Goal: Transaction & Acquisition: Purchase product/service

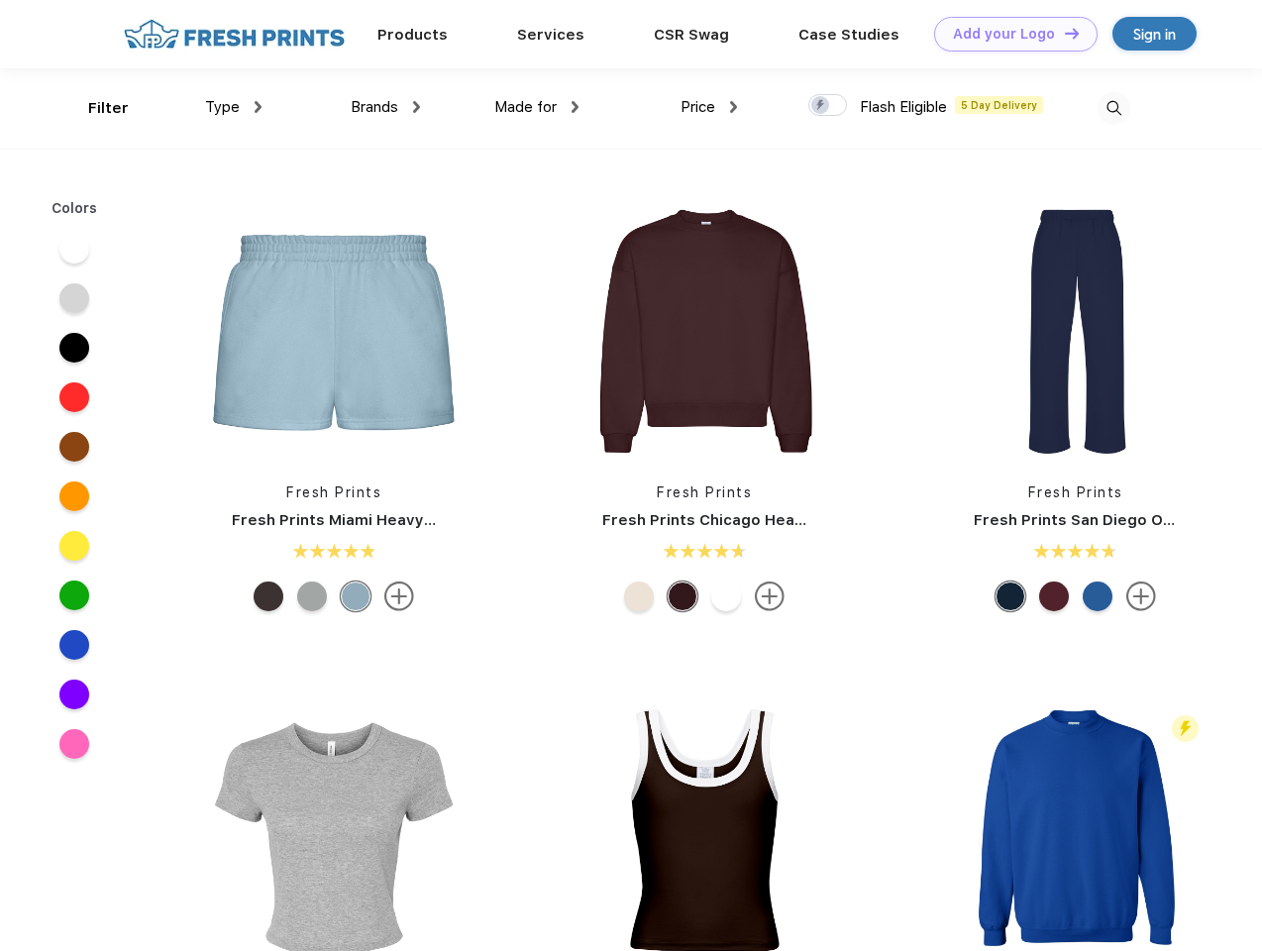
scroll to position [1, 0]
click at [1008, 34] on link "Add your Logo Design Tool" at bounding box center [1015, 34] width 163 height 35
click at [0, 0] on div "Design Tool" at bounding box center [0, 0] width 0 height 0
click at [1063, 33] on link "Add your Logo Design Tool" at bounding box center [1015, 34] width 163 height 35
click at [95, 108] on div "Filter" at bounding box center [108, 108] width 41 height 23
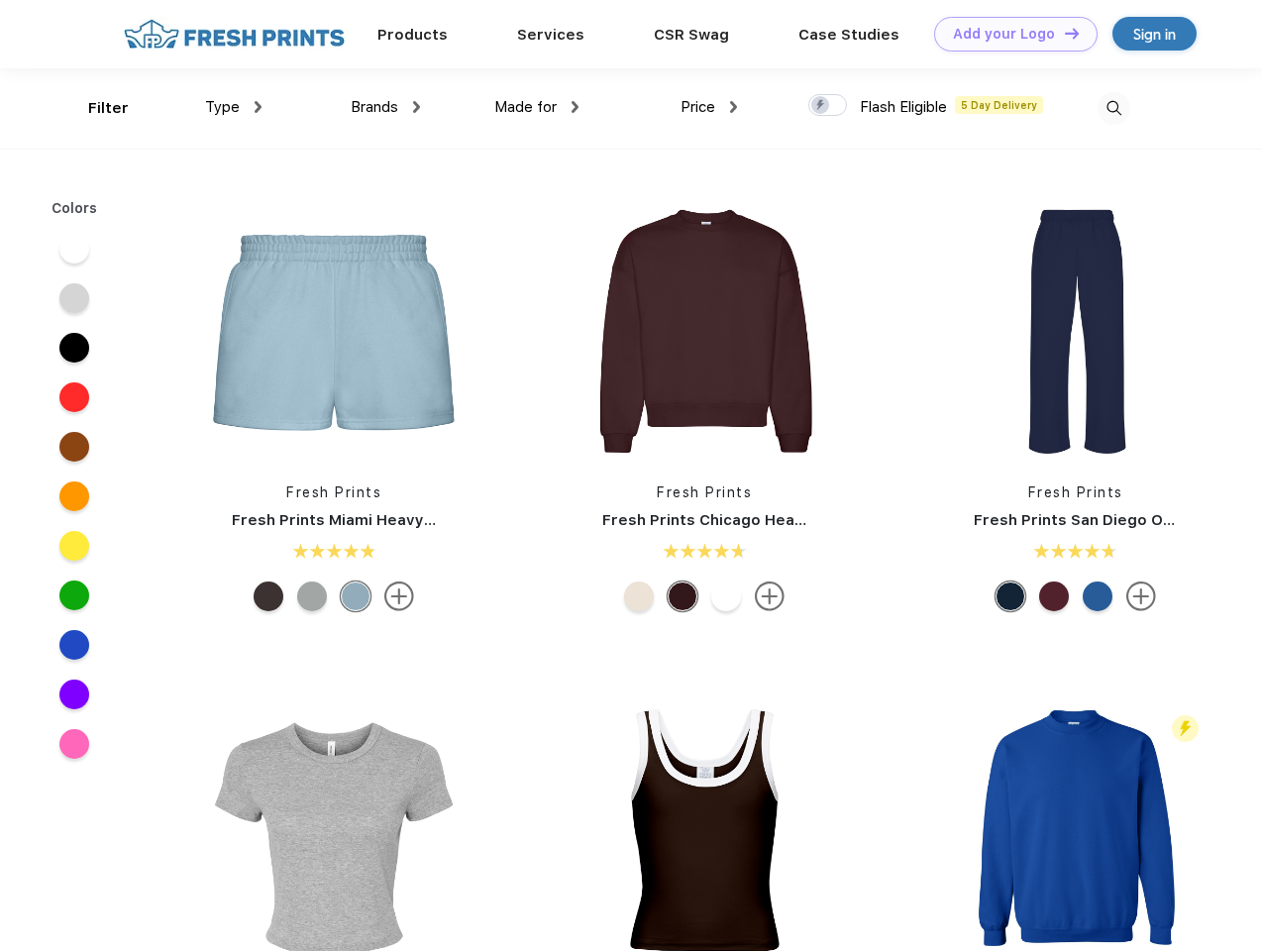
click at [234, 107] on span "Type" at bounding box center [222, 107] width 35 height 18
click at [385, 107] on span "Brands" at bounding box center [375, 107] width 48 height 18
click at [537, 107] on span "Made for" at bounding box center [525, 107] width 62 height 18
click at [709, 107] on span "Price" at bounding box center [697, 107] width 35 height 18
click at [828, 106] on div at bounding box center [827, 105] width 39 height 22
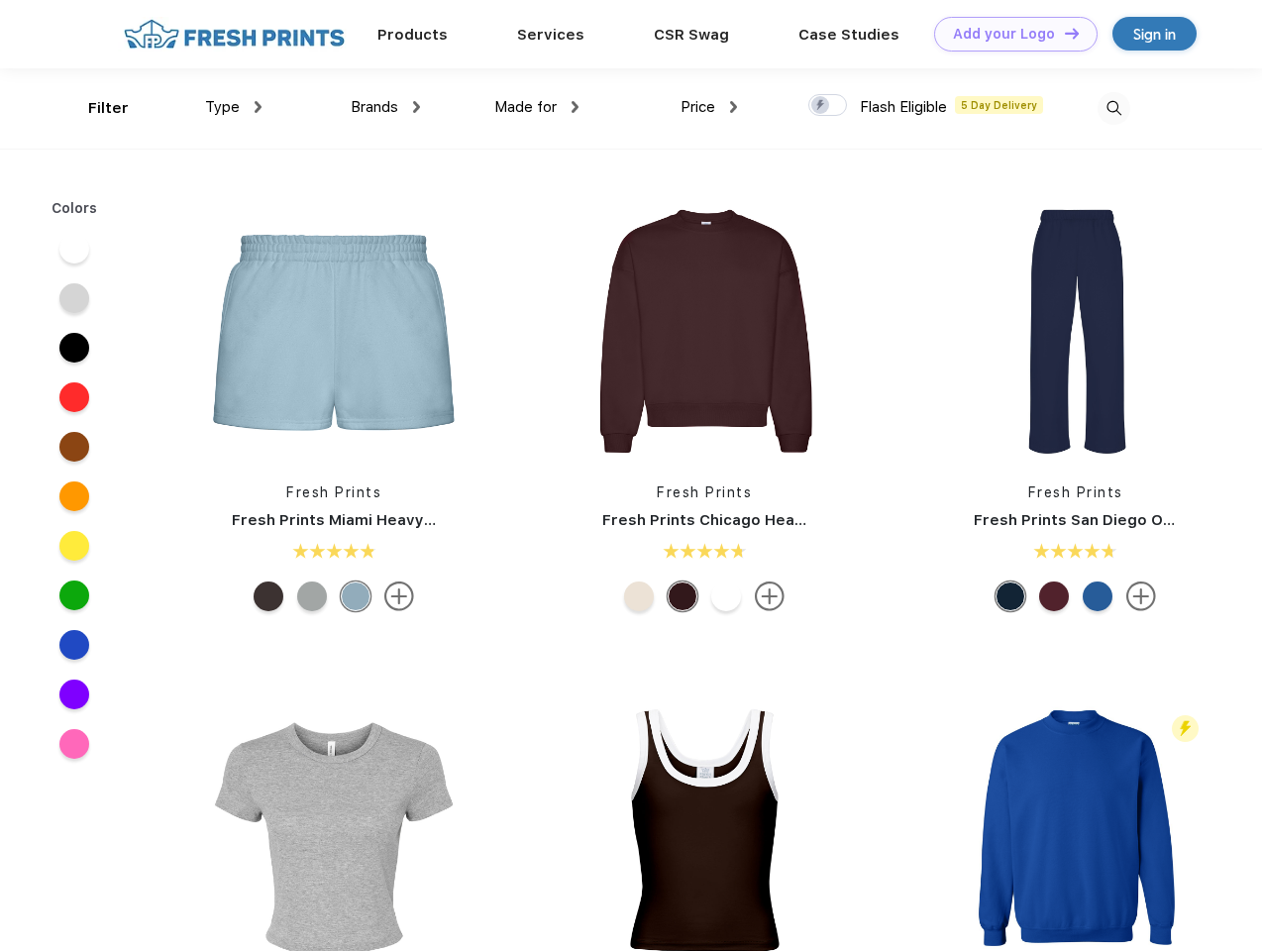
click at [821, 106] on input "checkbox" at bounding box center [814, 99] width 13 height 13
click at [1113, 108] on img at bounding box center [1113, 108] width 33 height 33
